Goal: Navigation & Orientation: Understand site structure

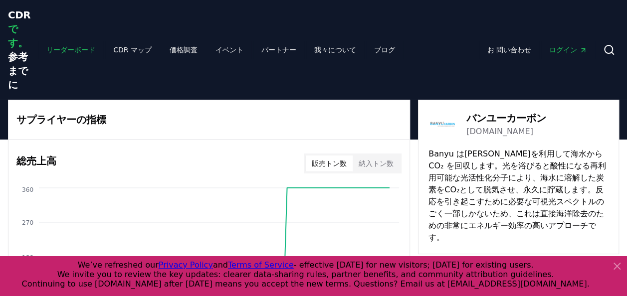
click at [63, 45] on link "リーダーボード" at bounding box center [70, 50] width 65 height 18
click at [120, 47] on link "CDR マップ" at bounding box center [132, 50] width 54 height 18
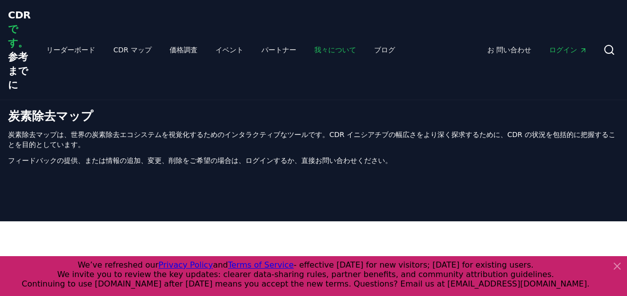
click at [306, 57] on link "我々について" at bounding box center [335, 50] width 58 height 18
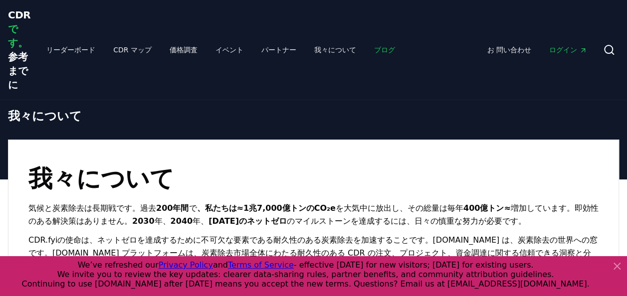
click at [366, 43] on link "ブログ" at bounding box center [384, 50] width 37 height 18
click at [366, 47] on link "ブログ" at bounding box center [384, 50] width 37 height 18
click at [253, 47] on link "パートナー" at bounding box center [278, 50] width 51 height 18
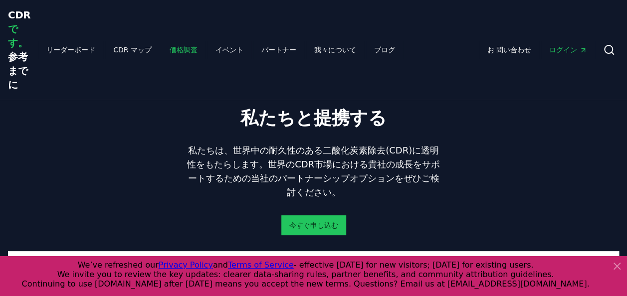
click at [172, 49] on link "価格調査" at bounding box center [184, 50] width 44 height 18
